Goal: Information Seeking & Learning: Learn about a topic

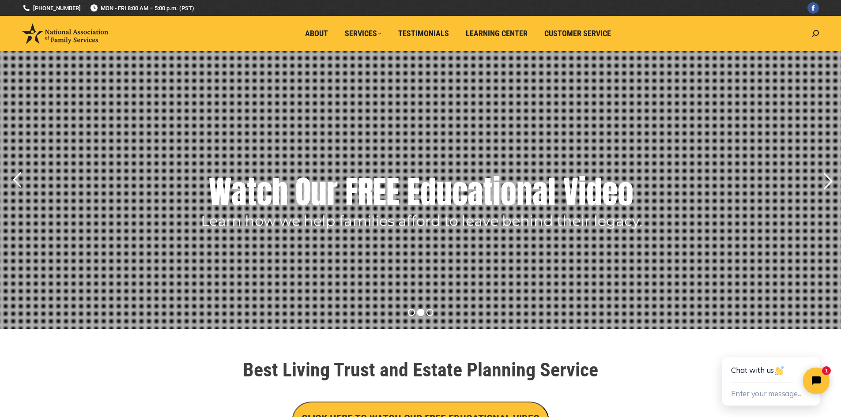
click at [826, 186] on rs-arrow at bounding box center [828, 182] width 22 height 22
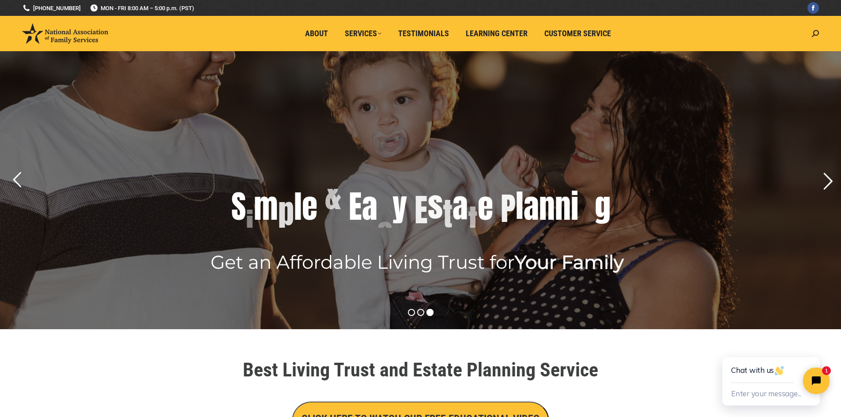
click at [826, 186] on rs-arrow at bounding box center [828, 182] width 22 height 22
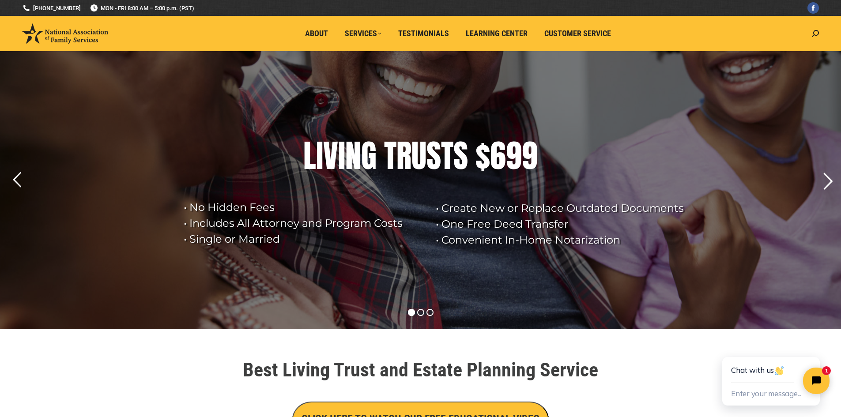
click at [826, 186] on rs-arrow at bounding box center [828, 182] width 22 height 22
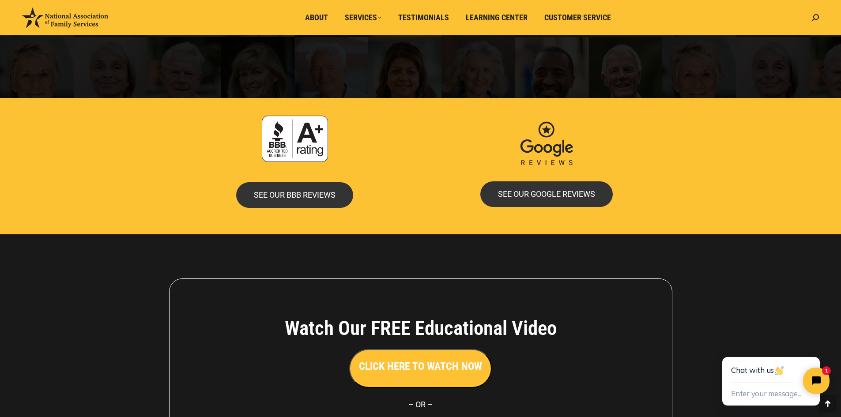
scroll to position [1903, 0]
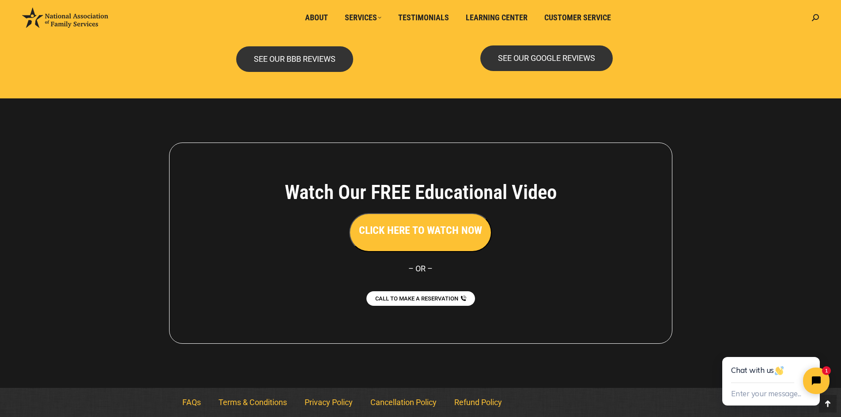
click at [415, 220] on button "CLICK HERE TO WATCH NOW" at bounding box center [420, 232] width 143 height 39
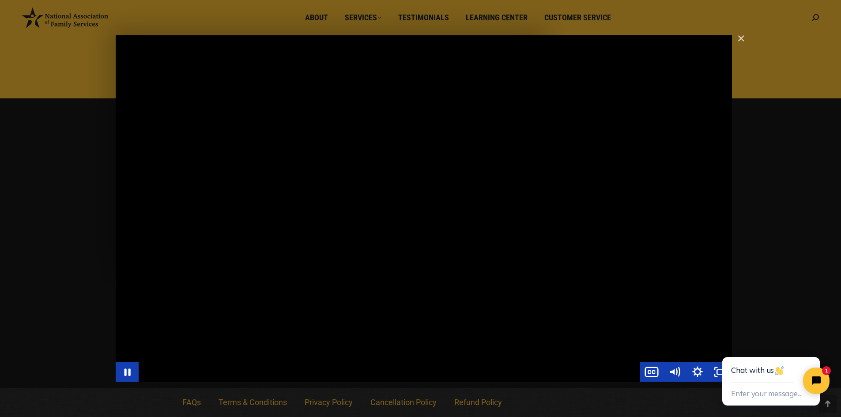
click at [563, 312] on div "Main Video - Full Webinar (Emma) Landon V1.4" at bounding box center [424, 208] width 617 height 347
drag, startPoint x: 686, startPoint y: 333, endPoint x: 706, endPoint y: 337, distance: 19.8
click at [684, 322] on div "Main Video - Full Webinar (Emma) Landon V1.4" at bounding box center [424, 208] width 617 height 347
click at [385, 147] on div "Main Video - Full Webinar (Emma) Landon V1.4" at bounding box center [424, 208] width 617 height 347
click at [293, 103] on div "Main Video - Full Webinar (Emma) Landon V1.4" at bounding box center [424, 208] width 617 height 347
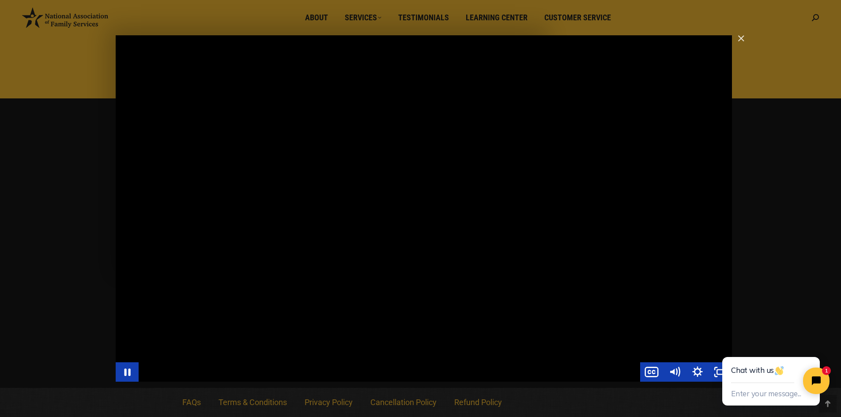
click at [457, 323] on div "Main Video - Full Webinar (Emma) Landon V1.4" at bounding box center [424, 208] width 617 height 347
click at [387, 273] on div "Main Video - Full Webinar (Emma) Landon V1.4" at bounding box center [424, 208] width 617 height 347
click at [741, 38] on img "Close" at bounding box center [737, 42] width 15 height 15
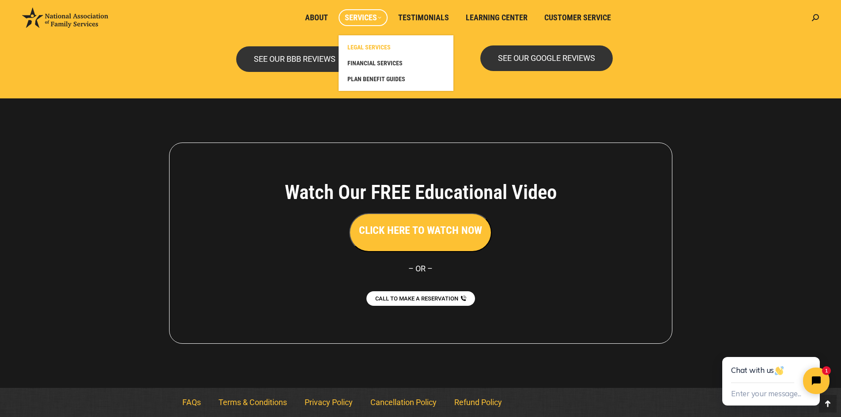
click at [383, 46] on span "LEGAL SERVICES" at bounding box center [369, 47] width 43 height 8
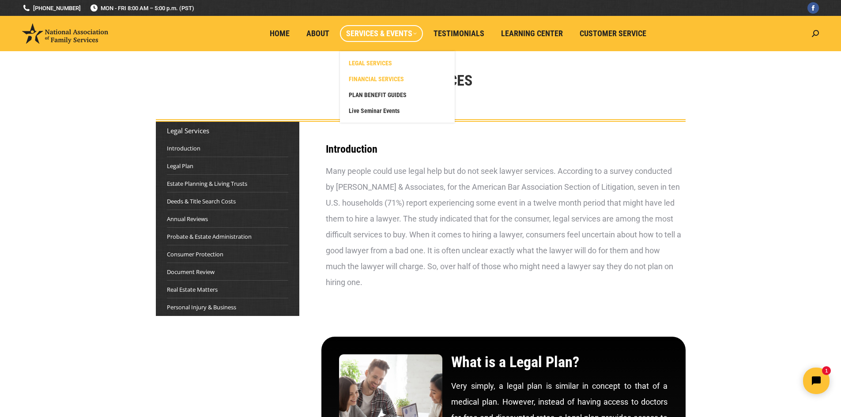
click at [385, 81] on span "FINANCIAL SERVICES" at bounding box center [376, 79] width 55 height 8
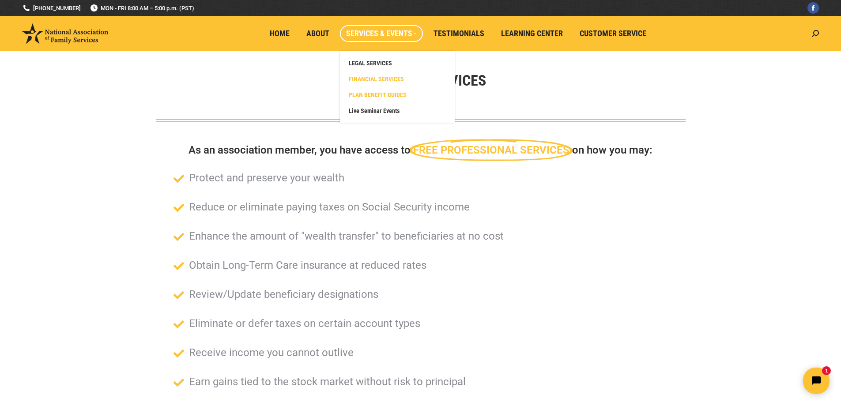
click at [390, 92] on span "PLAN BENEFIT GUIDES" at bounding box center [378, 95] width 58 height 8
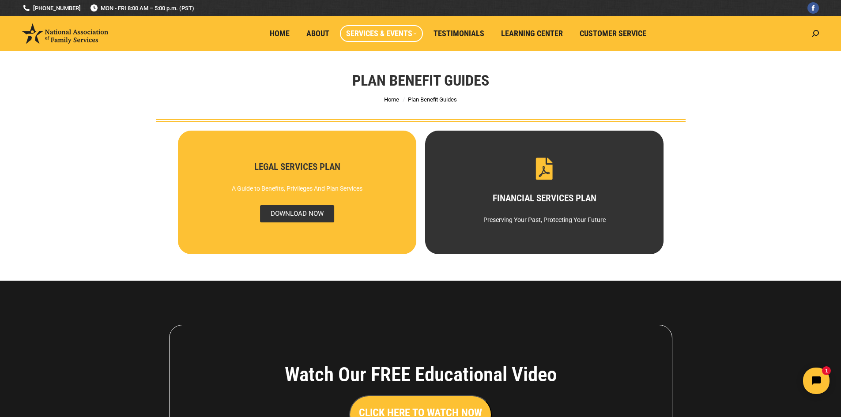
click at [288, 216] on span "DOWNLOAD NOW" at bounding box center [297, 213] width 74 height 17
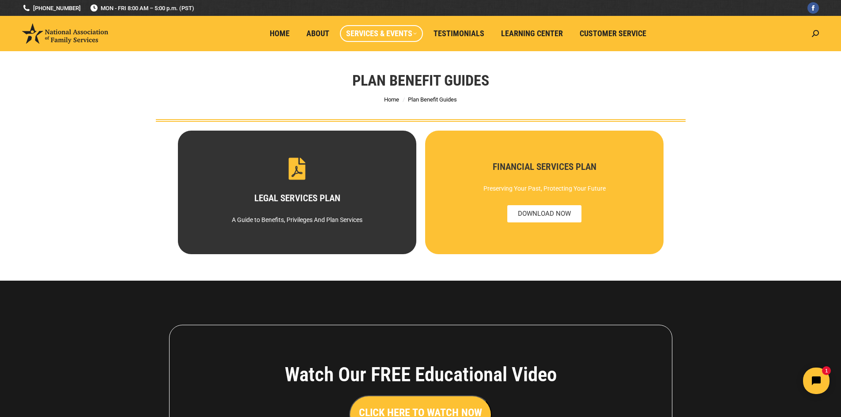
click at [565, 186] on div "Preserving Your Past, Protecting Your Future" at bounding box center [544, 189] width 208 height 16
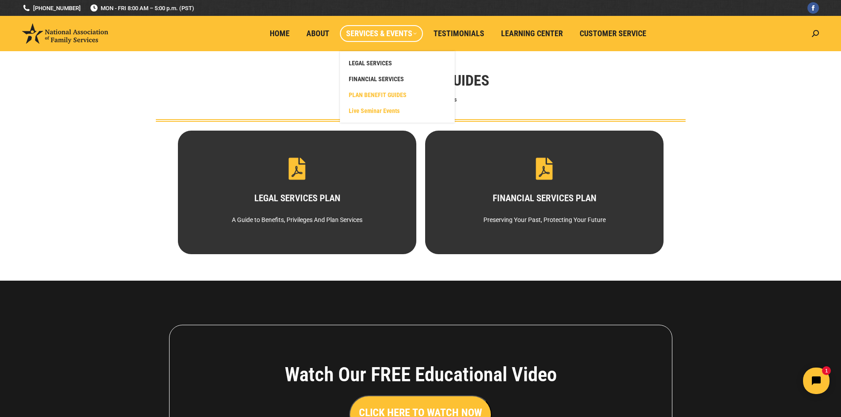
click at [373, 109] on span "Live Seminar Events" at bounding box center [374, 111] width 51 height 8
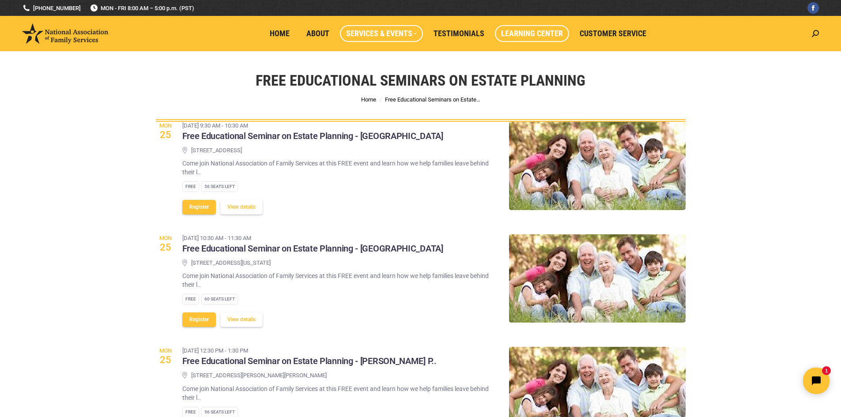
click at [532, 35] on span "Learning Center" at bounding box center [532, 34] width 62 height 10
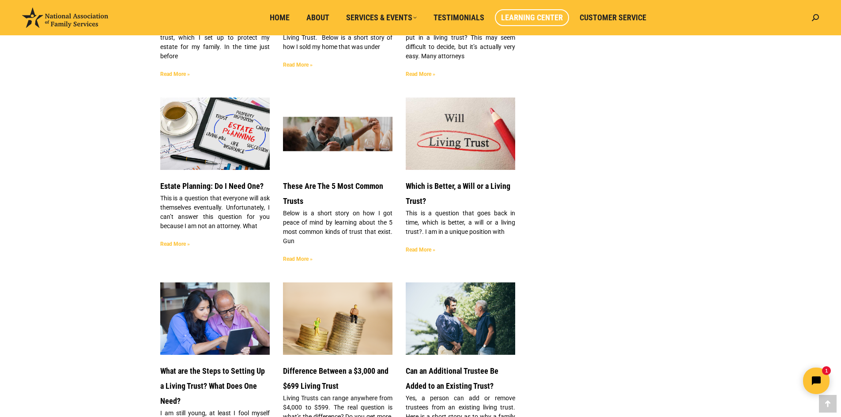
scroll to position [1325, 0]
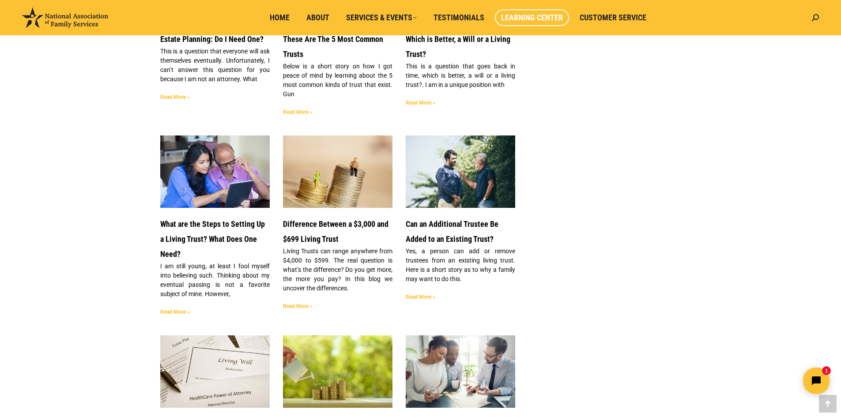
click at [319, 220] on link "Difference Between a $3,000 and $699 Living Trust" at bounding box center [336, 232] width 106 height 24
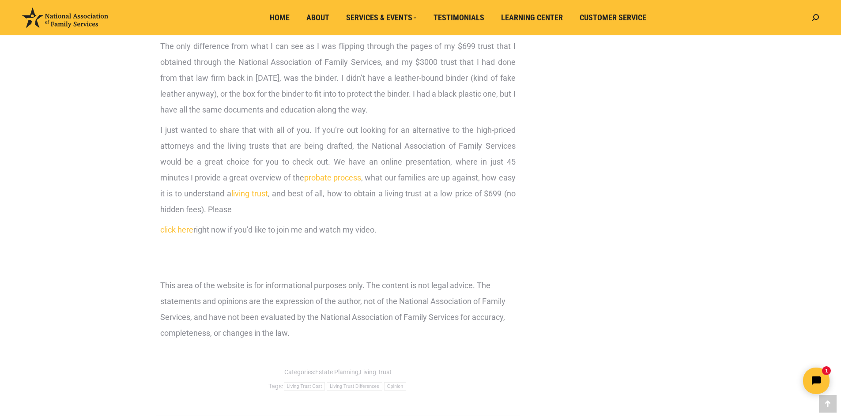
scroll to position [810, 0]
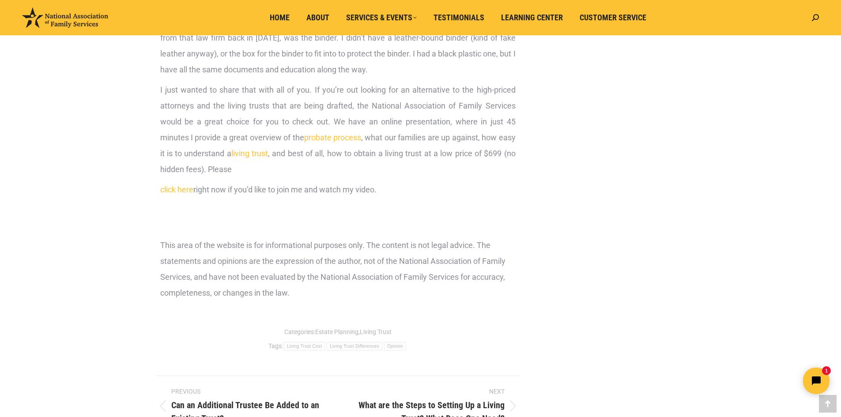
click at [175, 192] on link "click here" at bounding box center [176, 189] width 33 height 9
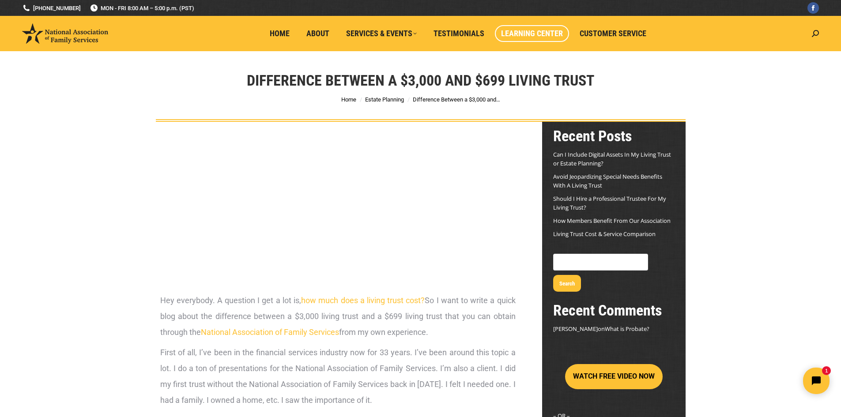
click at [550, 34] on span "Learning Center" at bounding box center [532, 34] width 62 height 10
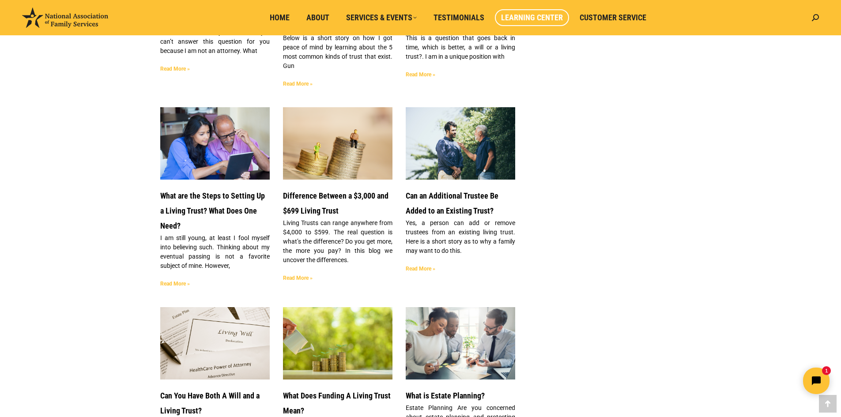
scroll to position [1399, 0]
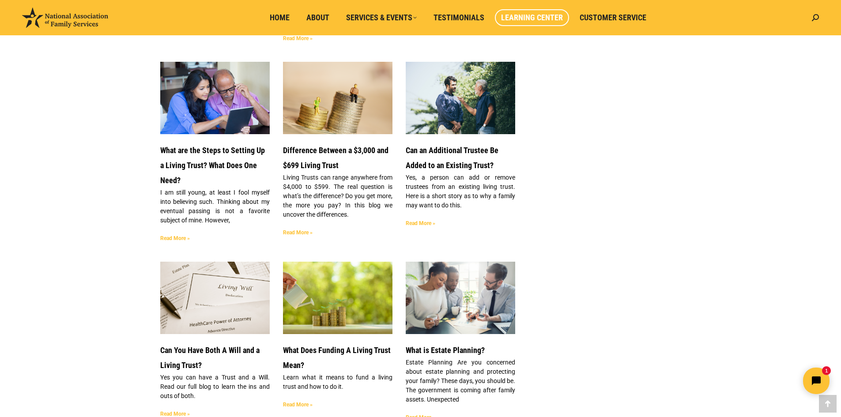
click at [447, 146] on link "Can an Additional Trustee Be Added to an Existing Trust?" at bounding box center [452, 158] width 93 height 24
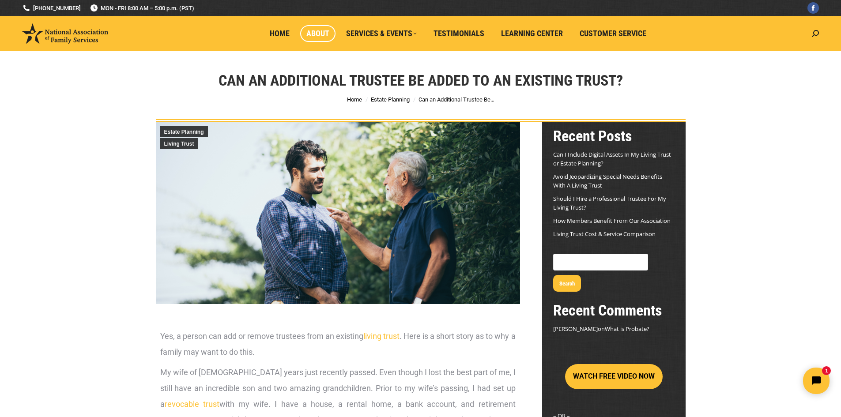
click at [313, 37] on span "About" at bounding box center [318, 34] width 23 height 10
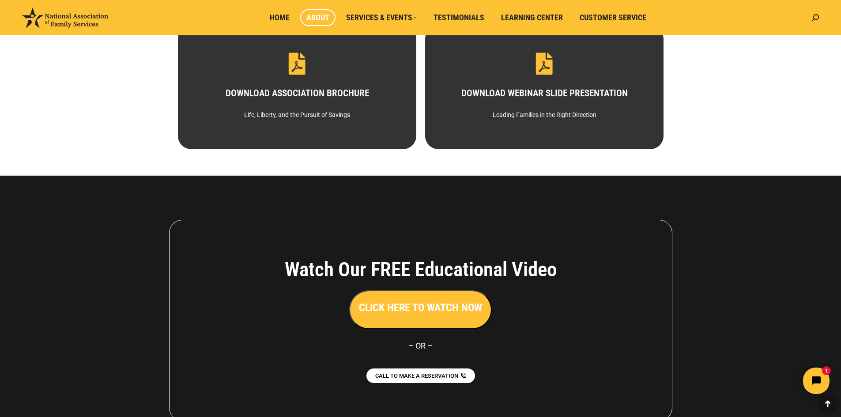
scroll to position [516, 0]
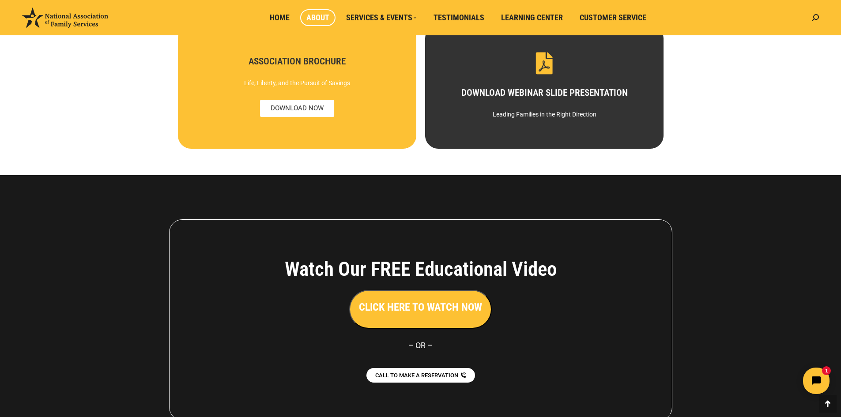
click at [327, 40] on div "DOWNLOAD ASSOCIATION BROCHURE Life, Liberty, and the Pursuit of Savings" at bounding box center [297, 87] width 239 height 124
click at [284, 93] on div "ASSOCIATION BROCHURE Life, Liberty, and the Pursuit of Savings DOWNLOAD NOW" at bounding box center [297, 87] width 208 height 60
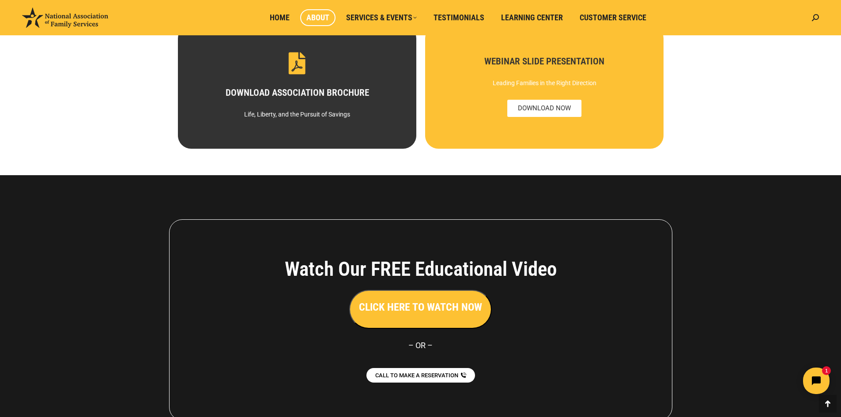
drag, startPoint x: 568, startPoint y: 69, endPoint x: 568, endPoint y: 76, distance: 6.6
click at [568, 69] on div "DOWNLOAD WEBINAR SLIDE PRESENTATION Leading Families in the Right Direction WEB…" at bounding box center [544, 87] width 239 height 124
click at [540, 106] on span "DOWNLOAD NOW" at bounding box center [544, 108] width 74 height 17
